Goal: Ask a question

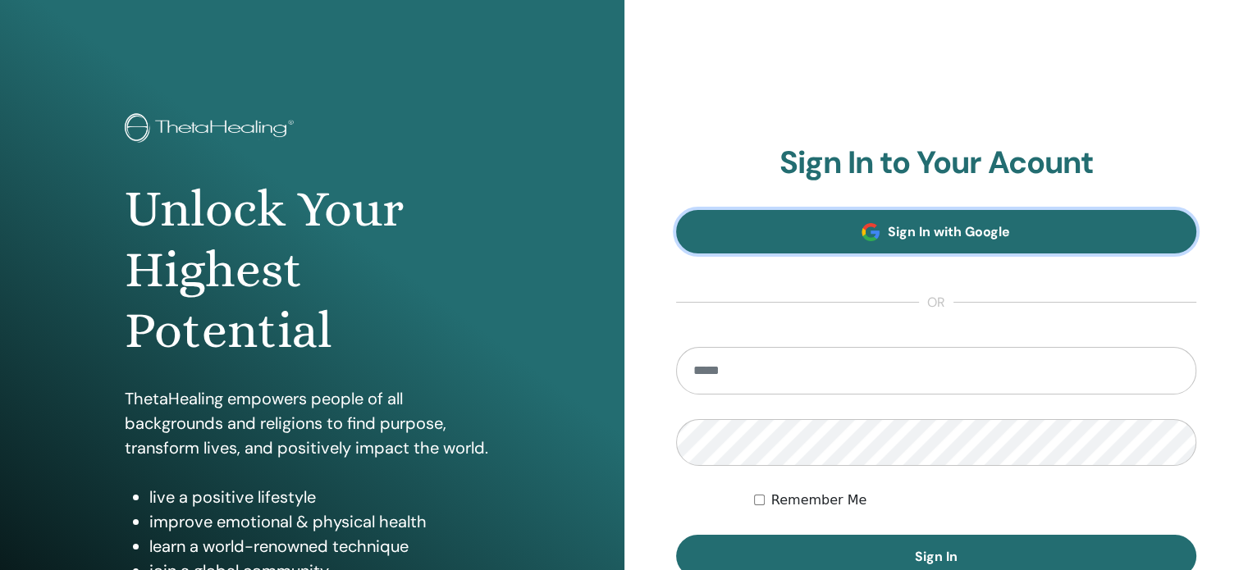
click at [925, 230] on span "Sign In with Google" at bounding box center [949, 231] width 122 height 17
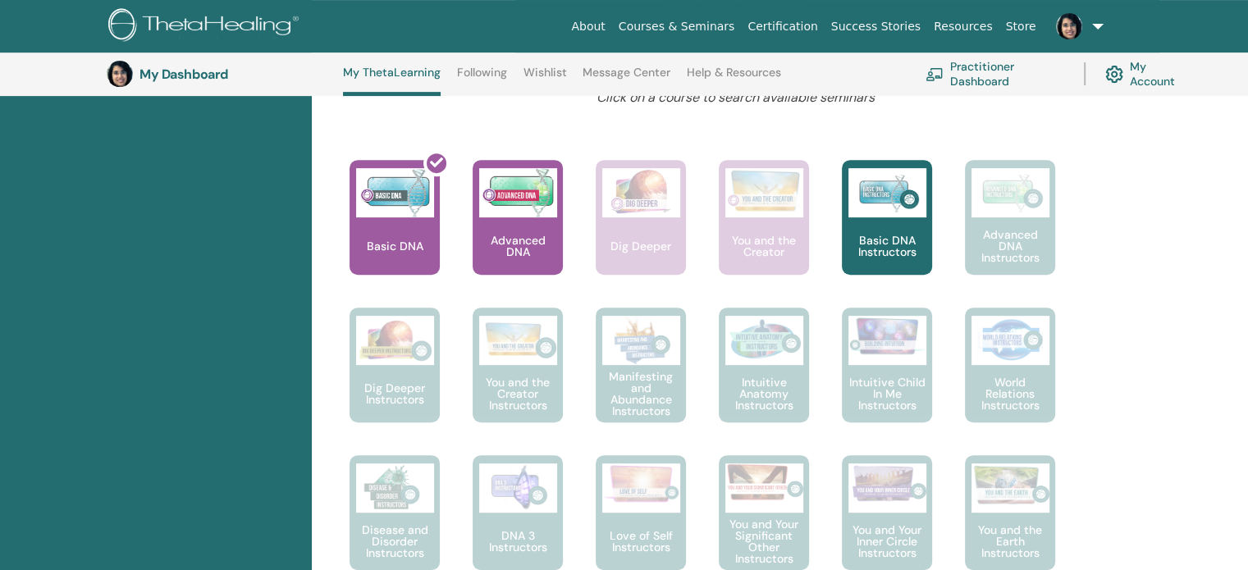
scroll to position [624, 0]
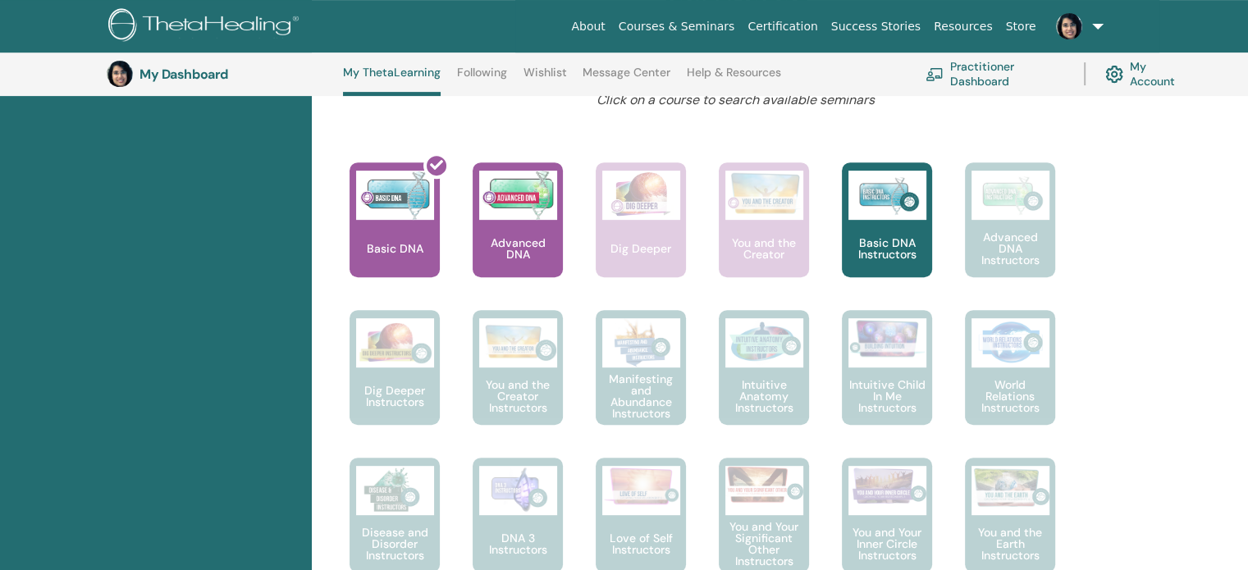
drag, startPoint x: 1254, startPoint y: 106, endPoint x: 1236, endPoint y: 231, distance: 126.8
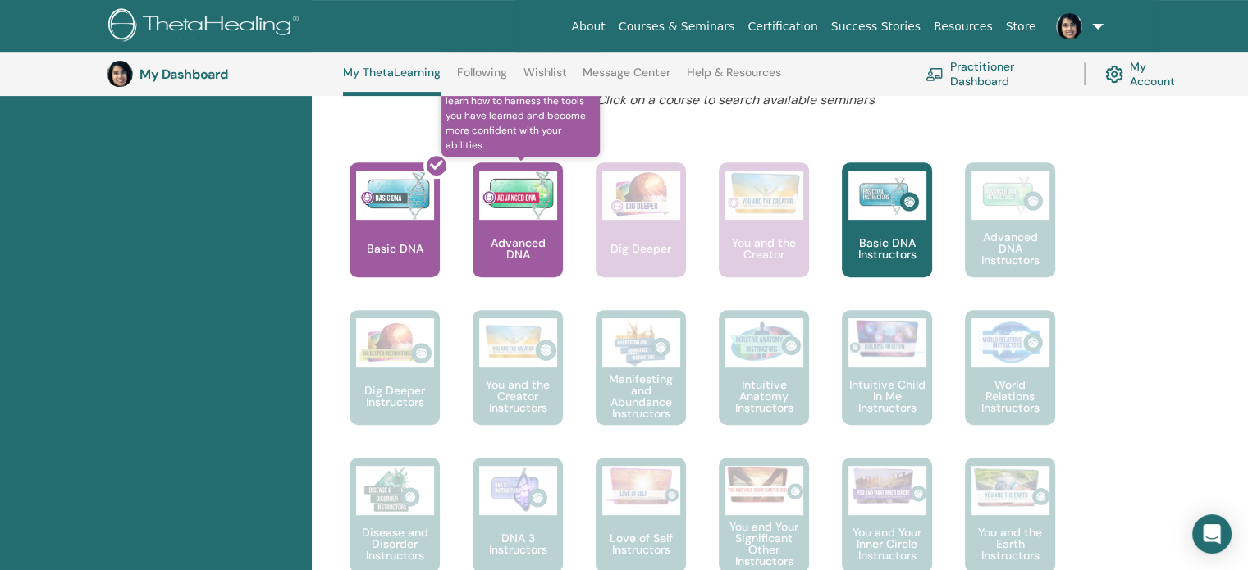
click at [500, 194] on img at bounding box center [518, 195] width 78 height 49
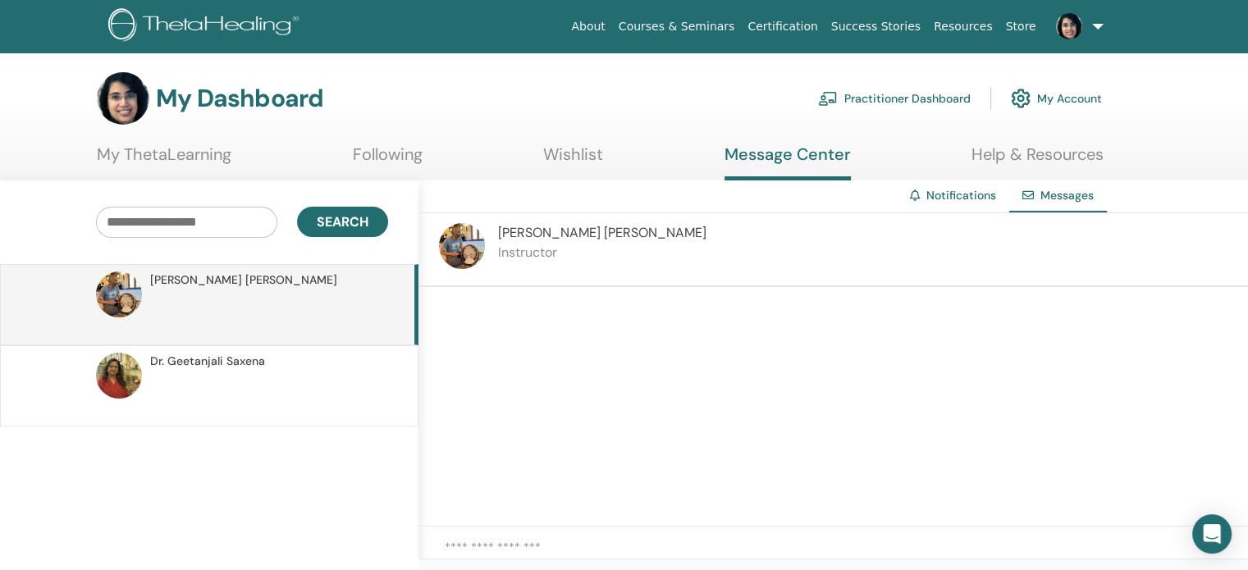
click at [482, 540] on textarea at bounding box center [846, 555] width 803 height 34
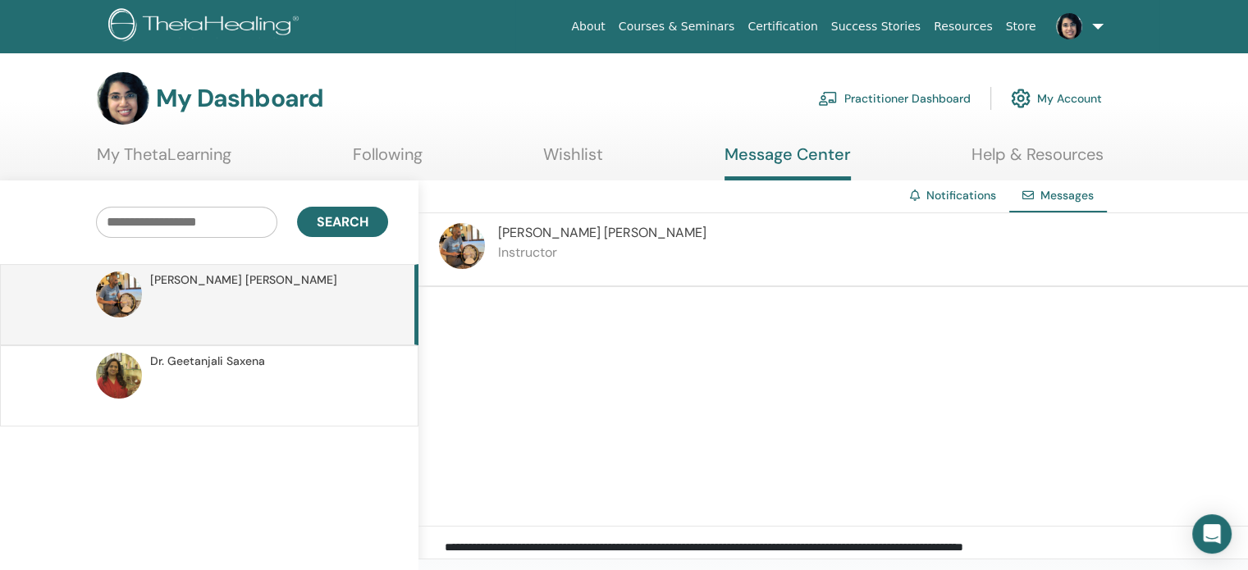
click at [655, 341] on div at bounding box center [832, 407] width 829 height 240
drag, startPoint x: 1148, startPoint y: 541, endPoint x: 968, endPoint y: 540, distance: 180.5
click at [968, 540] on textarea "**********" at bounding box center [846, 555] width 803 height 34
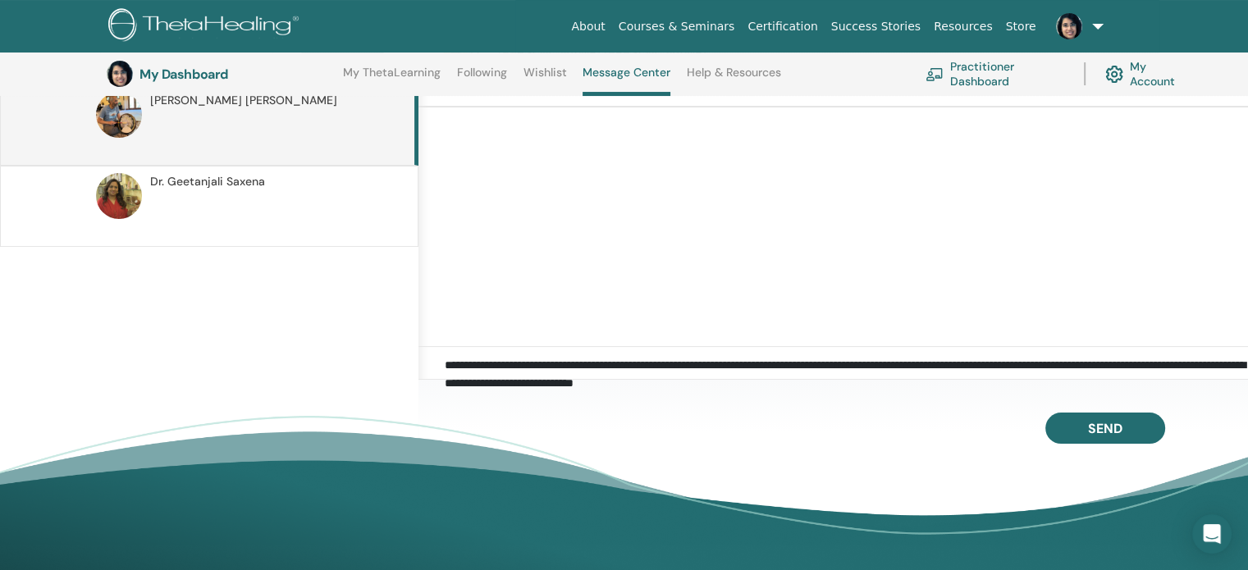
scroll to position [247, 0]
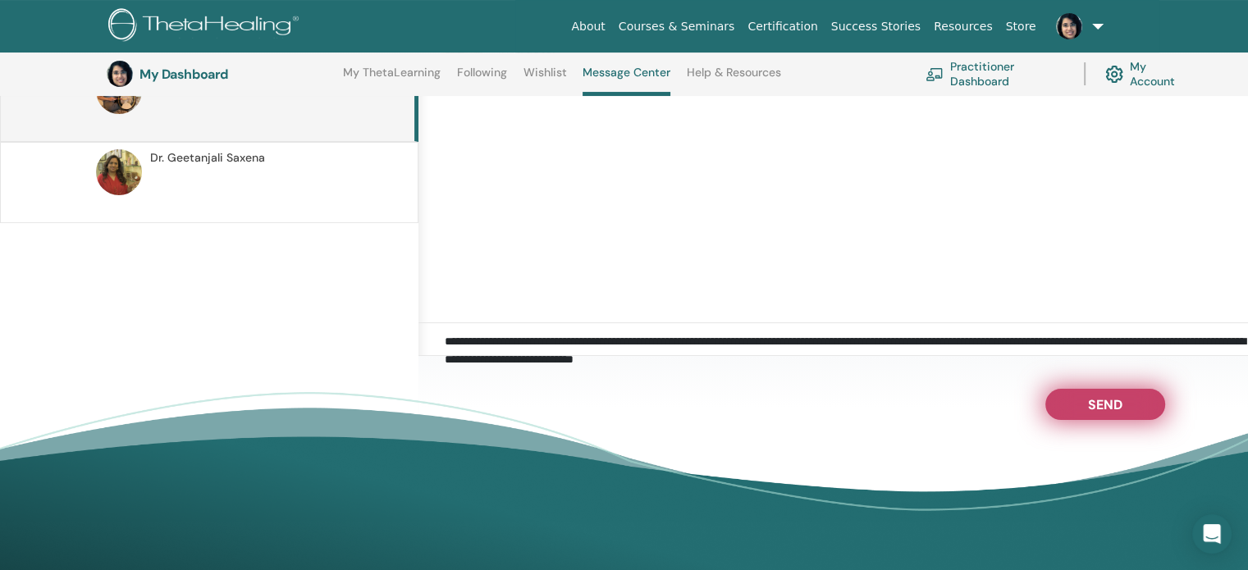
type textarea "**********"
click at [1141, 407] on button "Send" at bounding box center [1105, 404] width 120 height 31
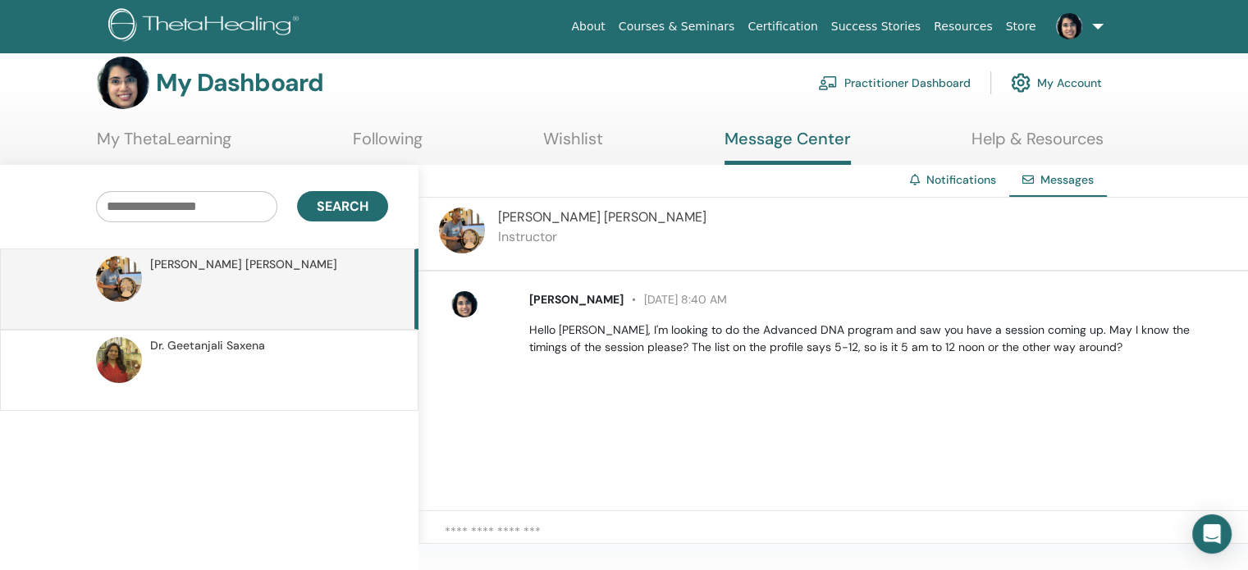
scroll to position [21, 0]
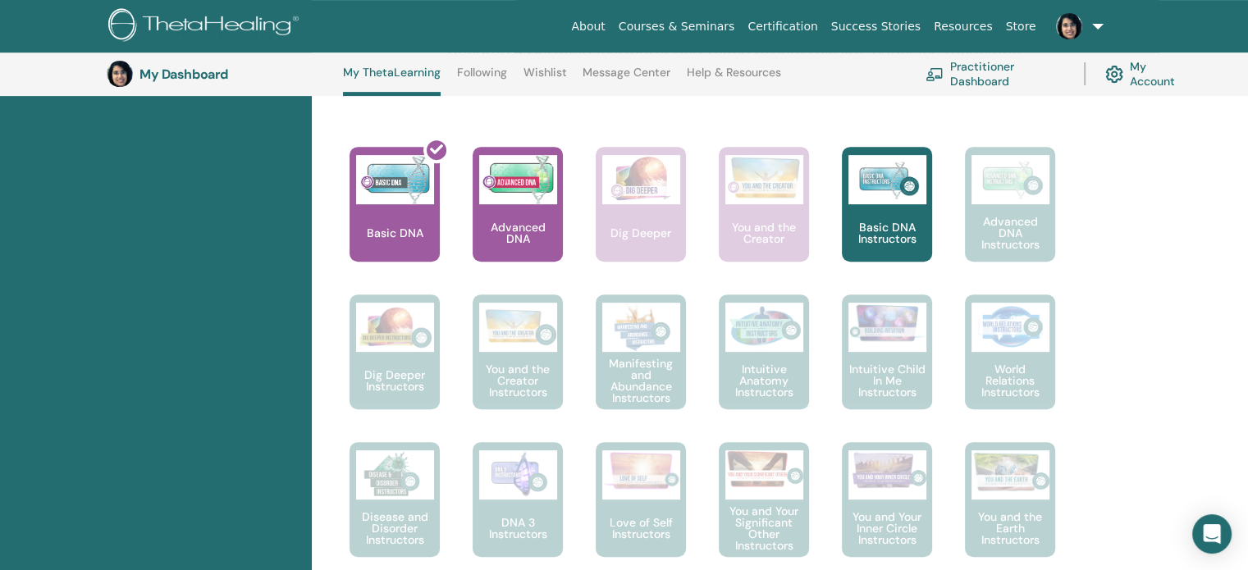
scroll to position [614, 0]
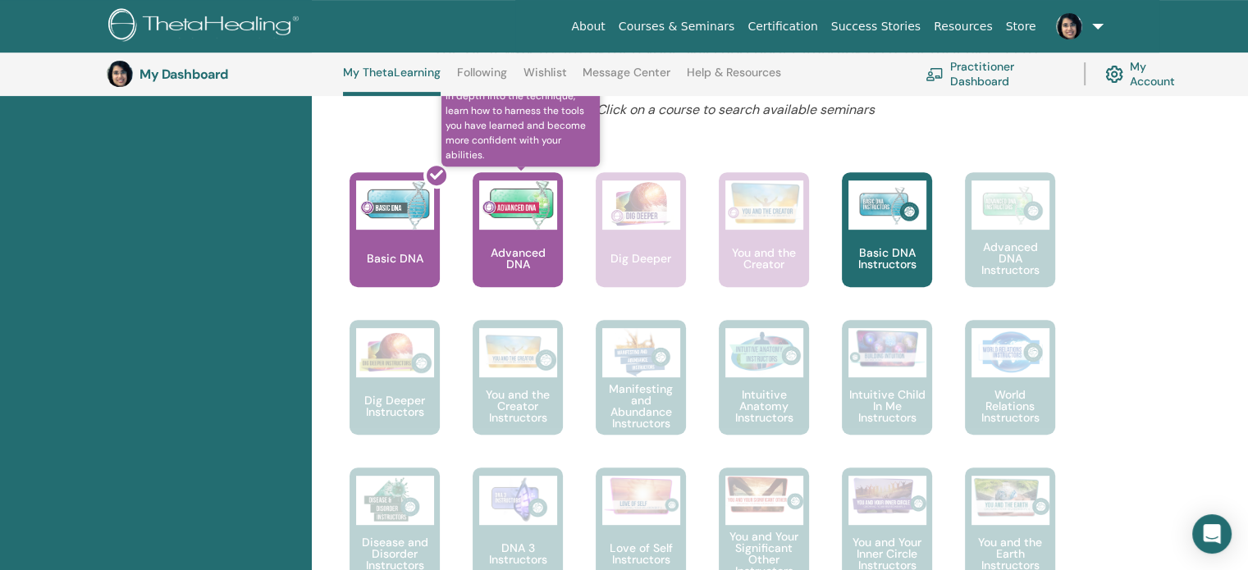
click at [519, 218] on img at bounding box center [518, 204] width 78 height 49
